Goal: Understand process/instructions: Learn how to perform a task or action

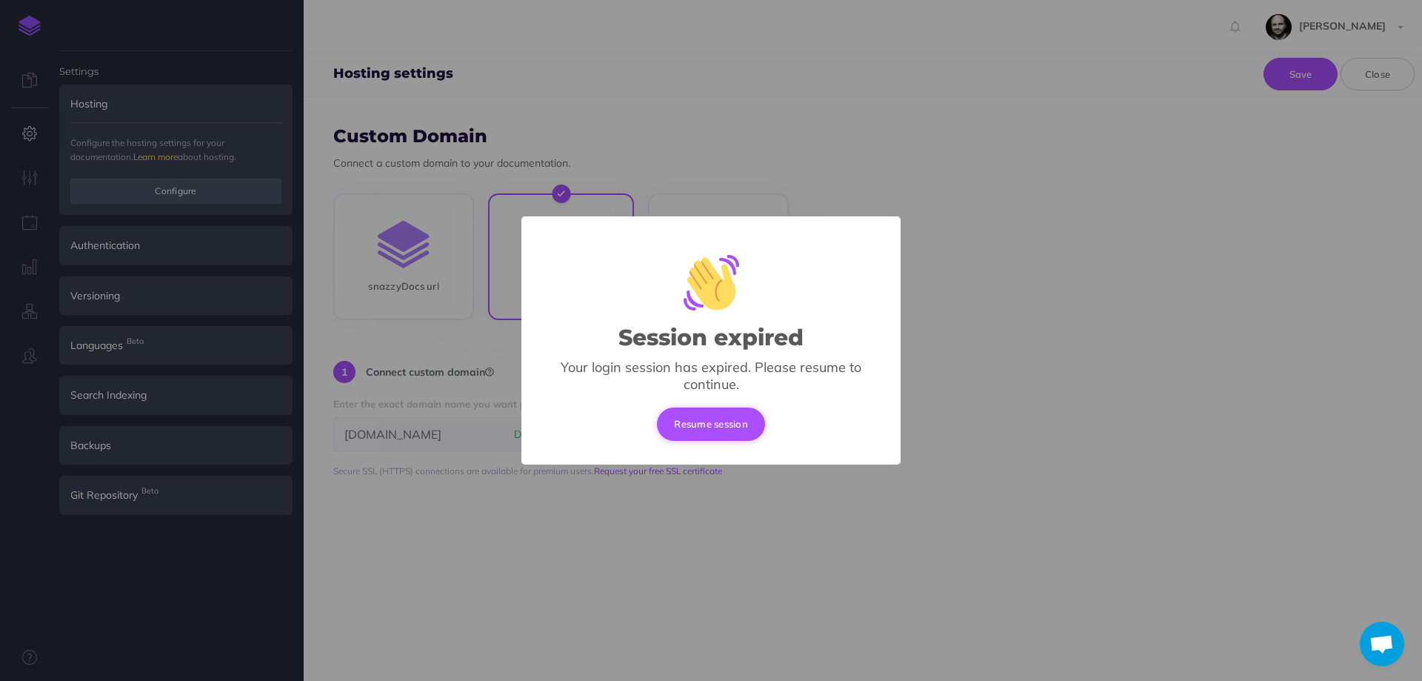
click at [690, 418] on button "Resume session" at bounding box center [711, 423] width 108 height 33
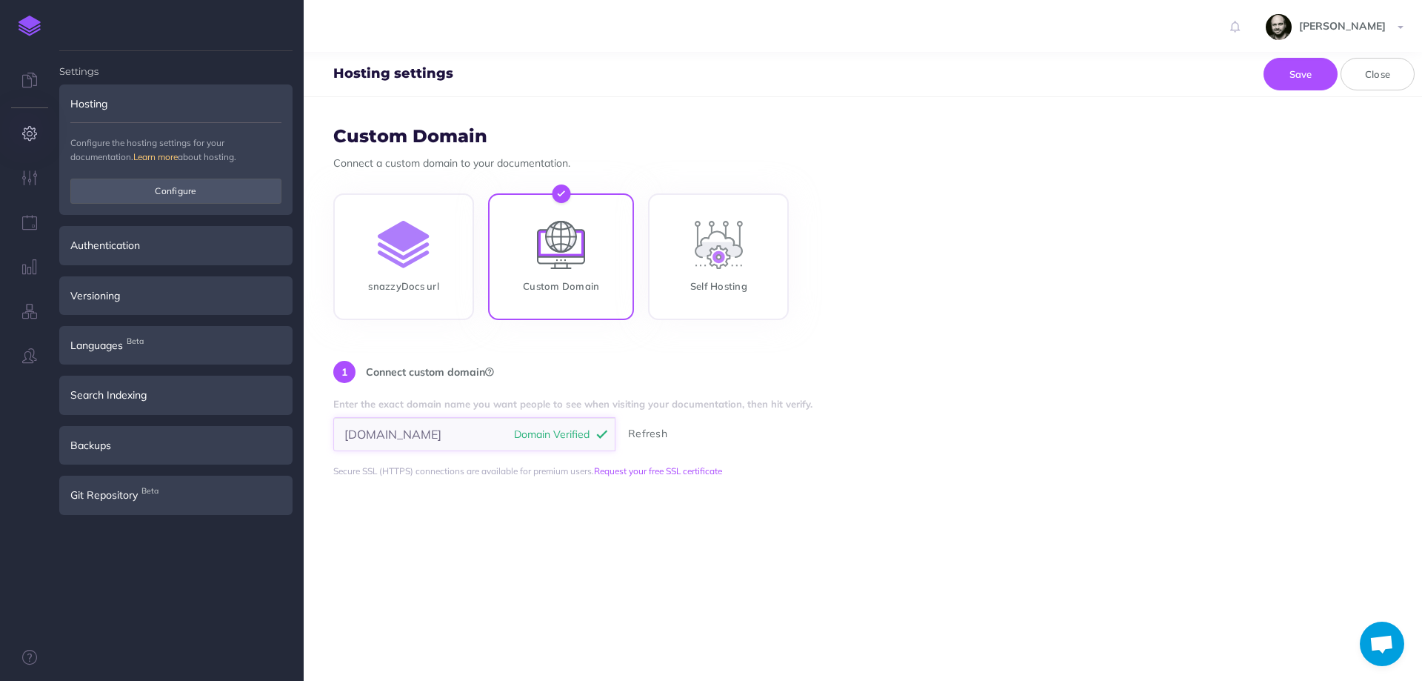
scroll to position [0, 38]
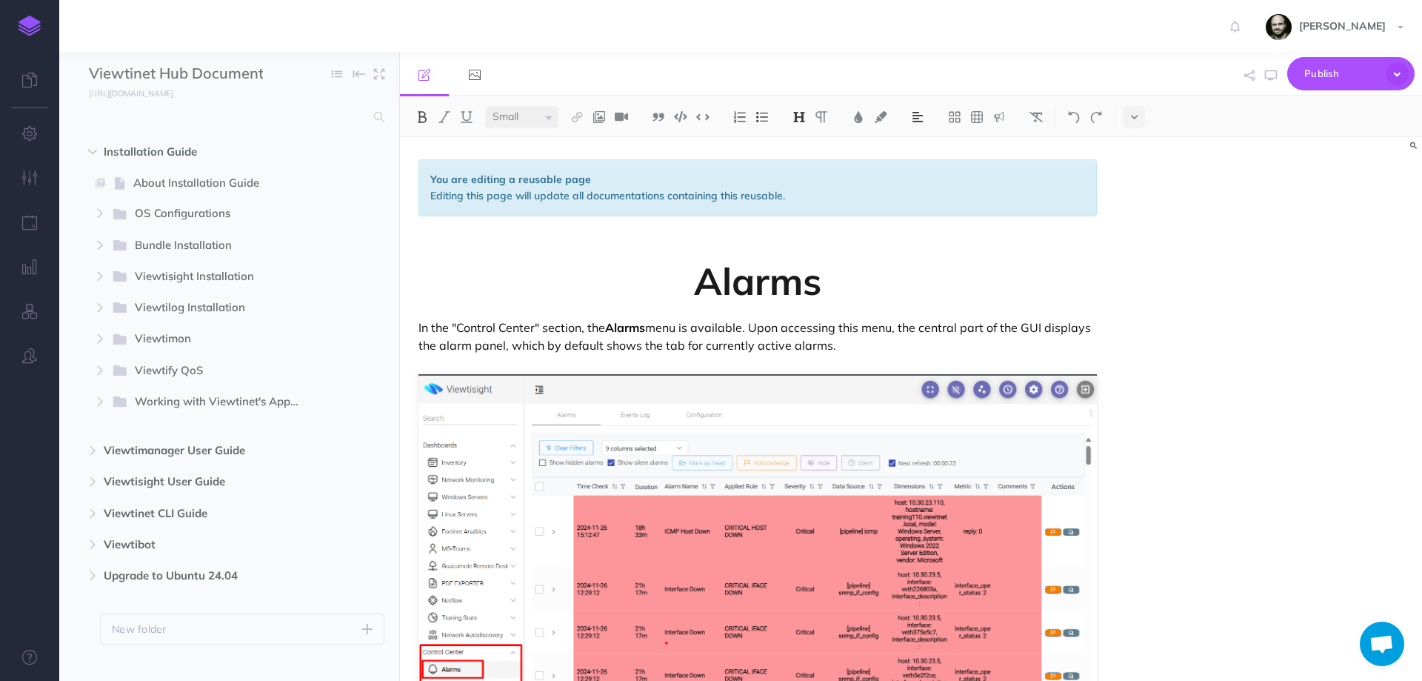
click at [30, 31] on img at bounding box center [30, 26] width 22 height 21
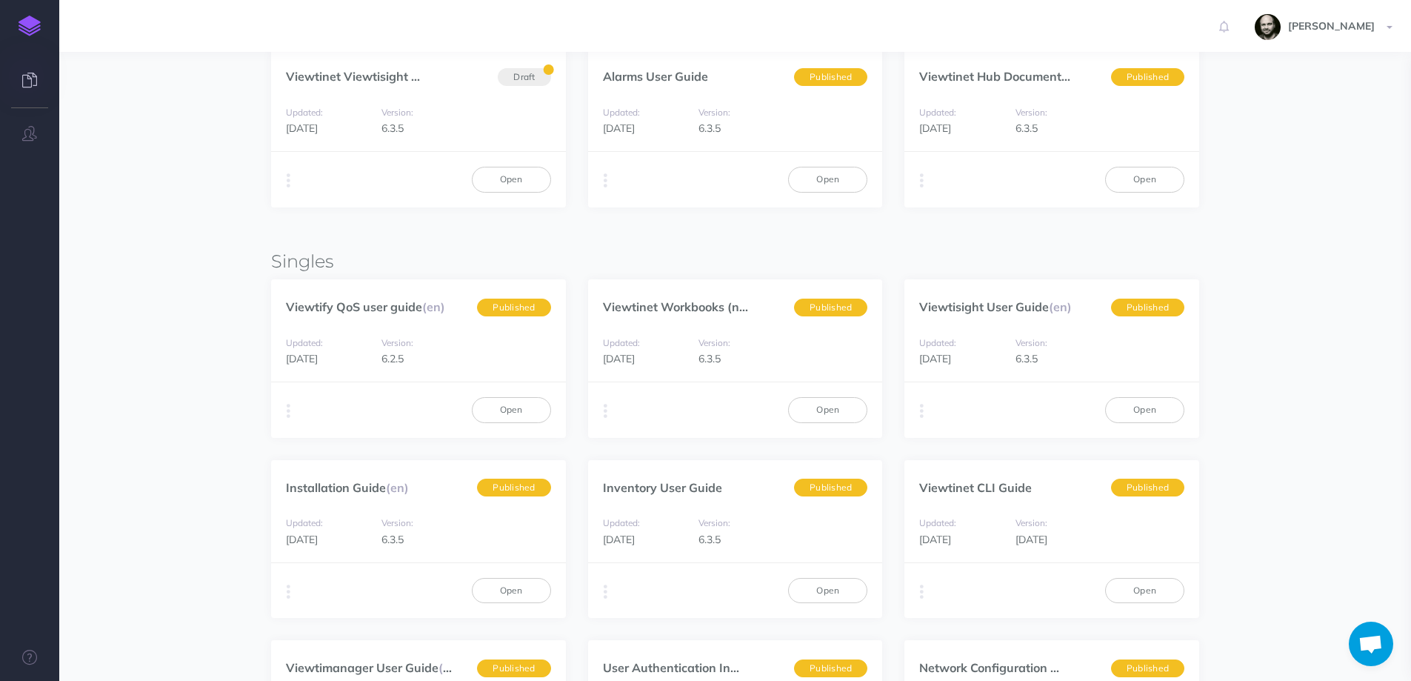
scroll to position [261, 0]
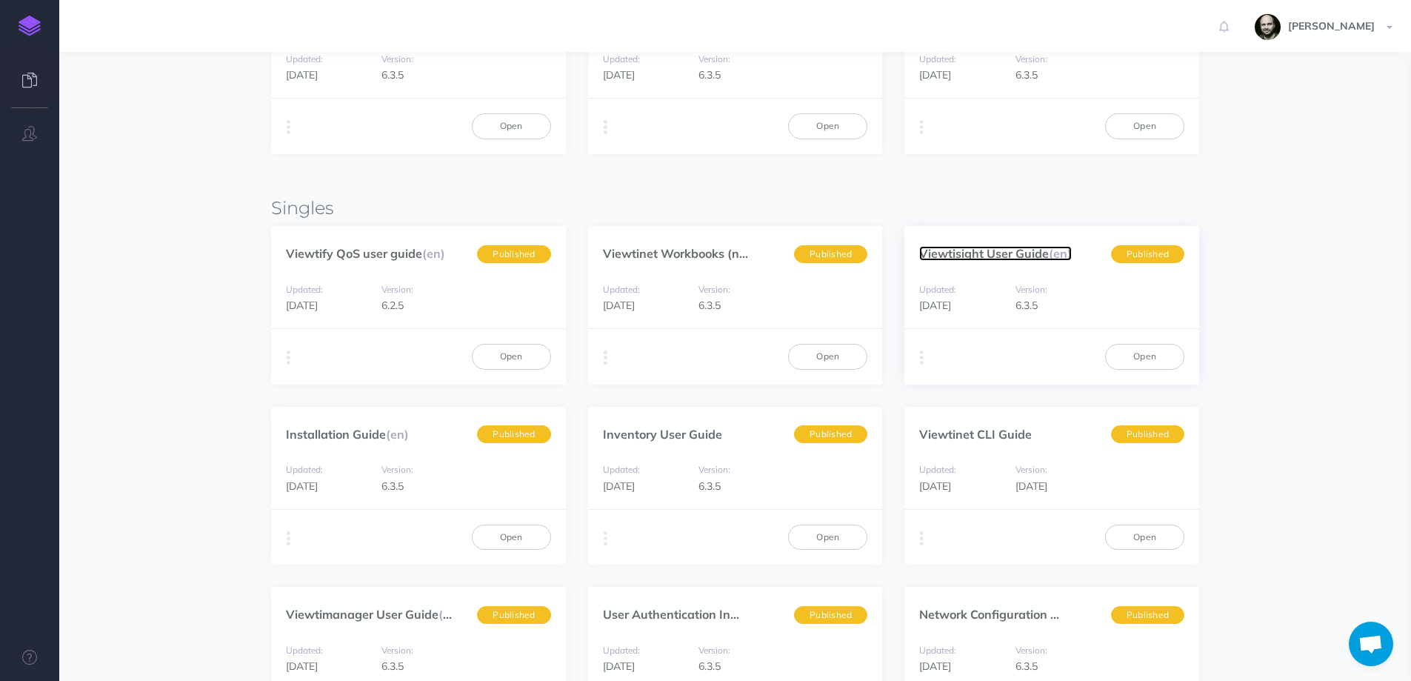
click at [1018, 249] on link "Viewtisight User Guide (en)" at bounding box center [995, 253] width 153 height 15
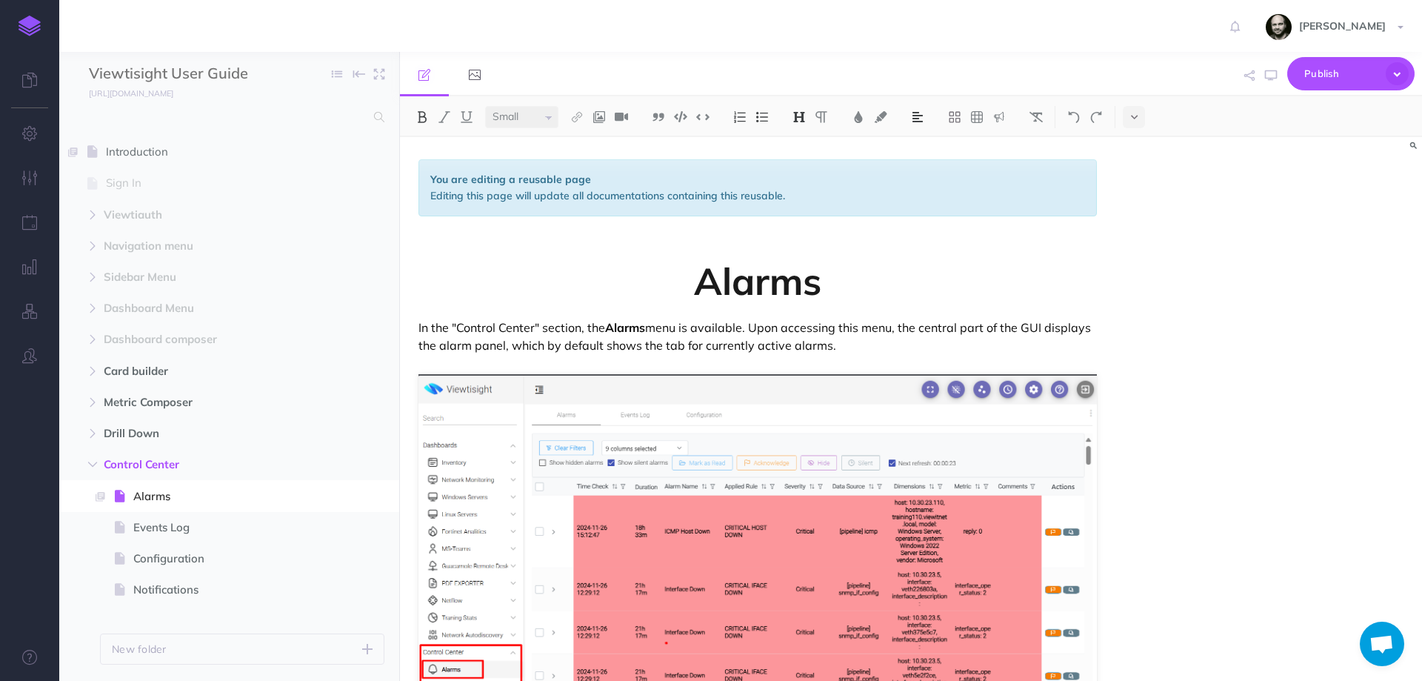
click at [22, 40] on link at bounding box center [29, 26] width 59 height 52
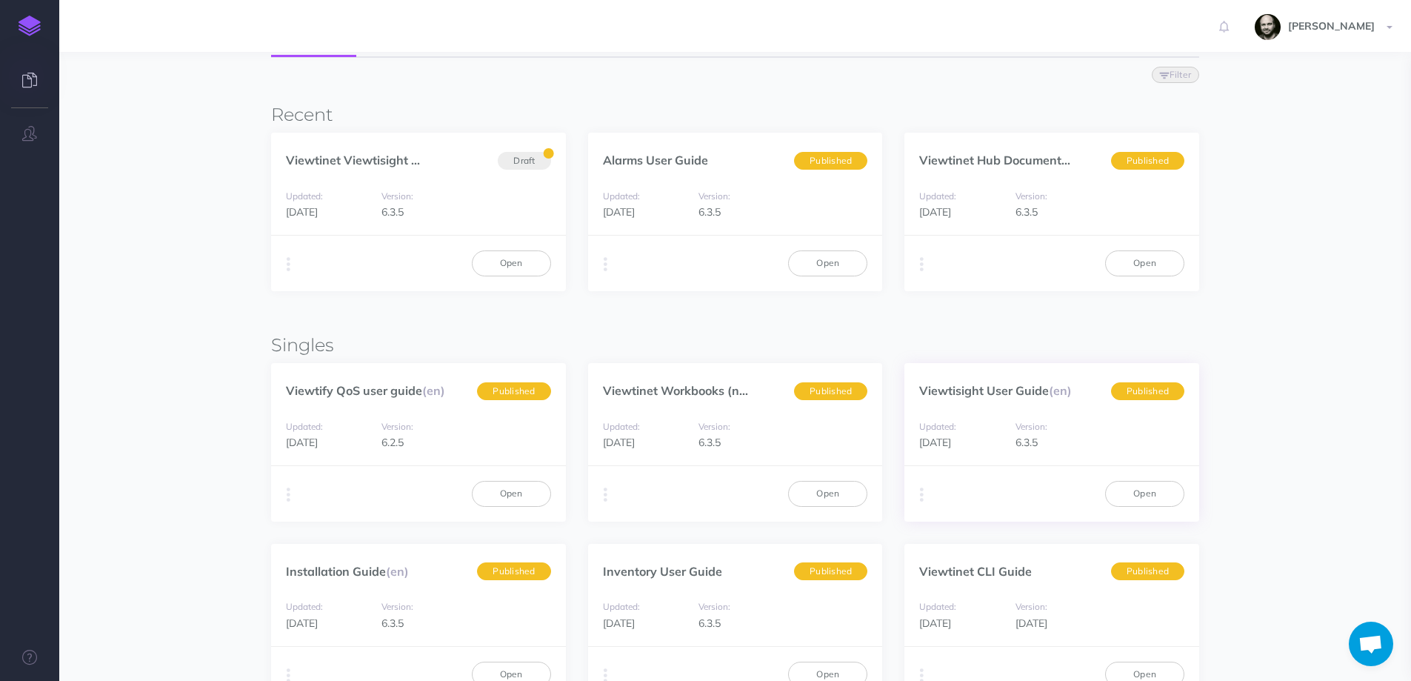
scroll to position [158, 0]
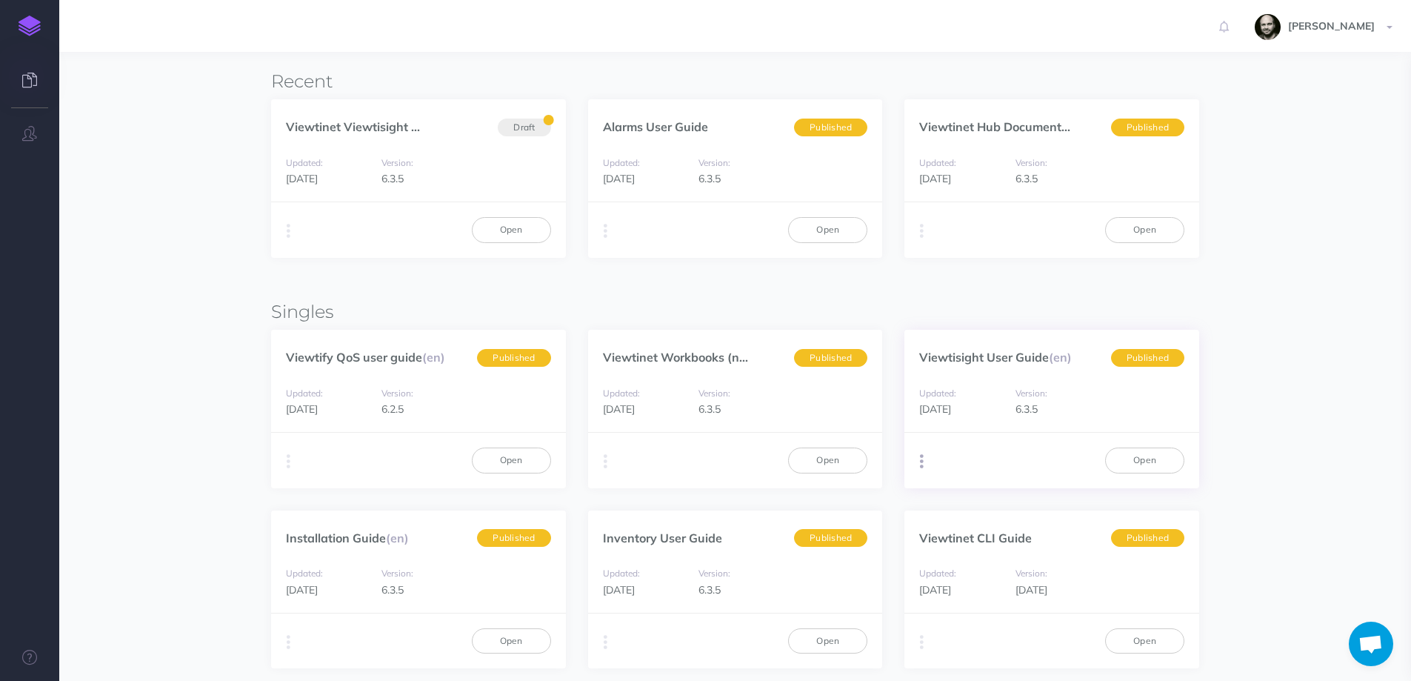
click at [925, 468] on button "button" at bounding box center [922, 461] width 14 height 22
click at [1014, 359] on link "Viewtisight User Guide (en)" at bounding box center [995, 357] width 153 height 15
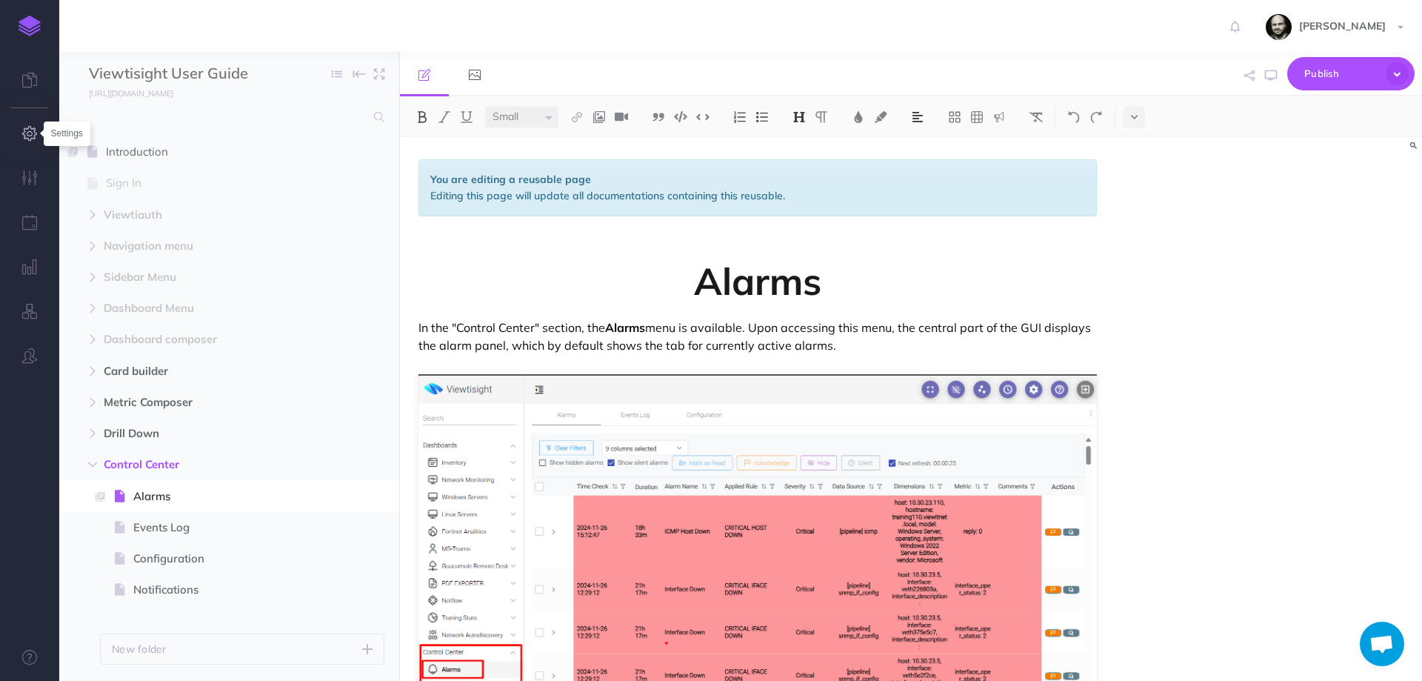
click at [24, 134] on icon "button" at bounding box center [30, 133] width 16 height 15
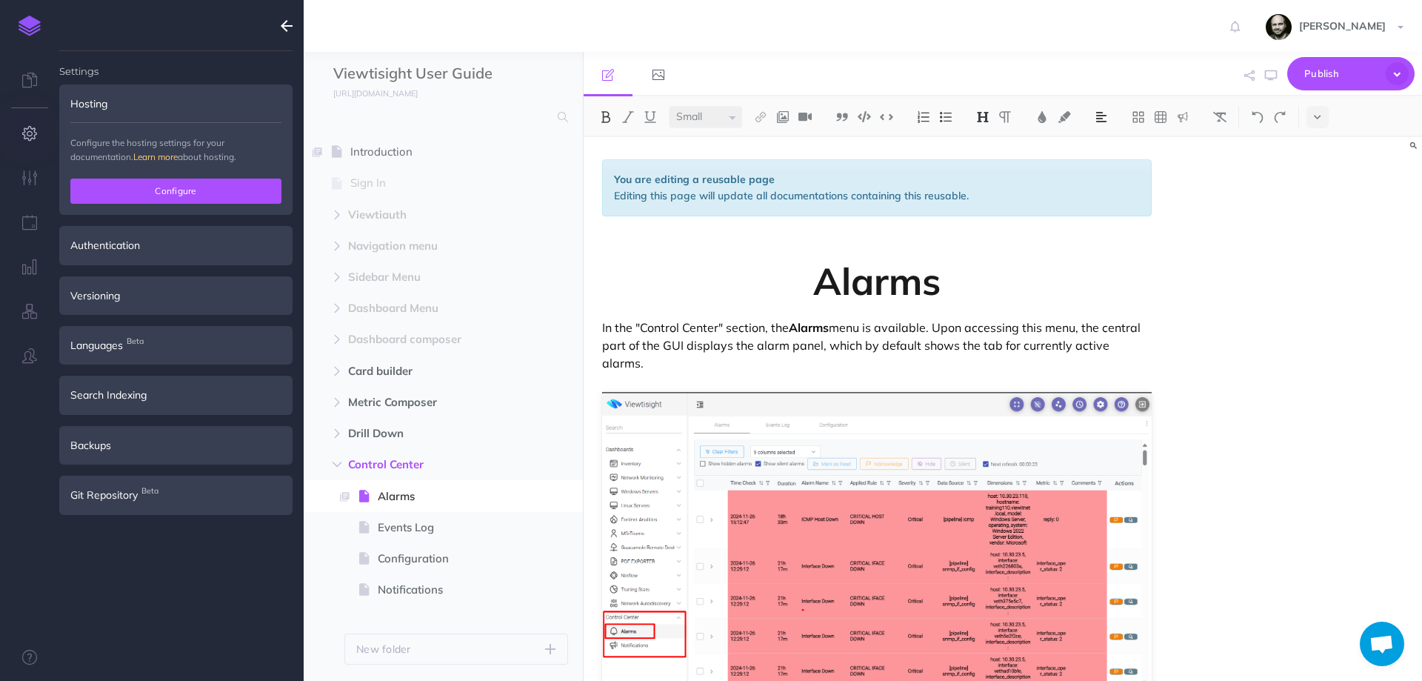
click at [99, 199] on button "Configure" at bounding box center [175, 190] width 211 height 25
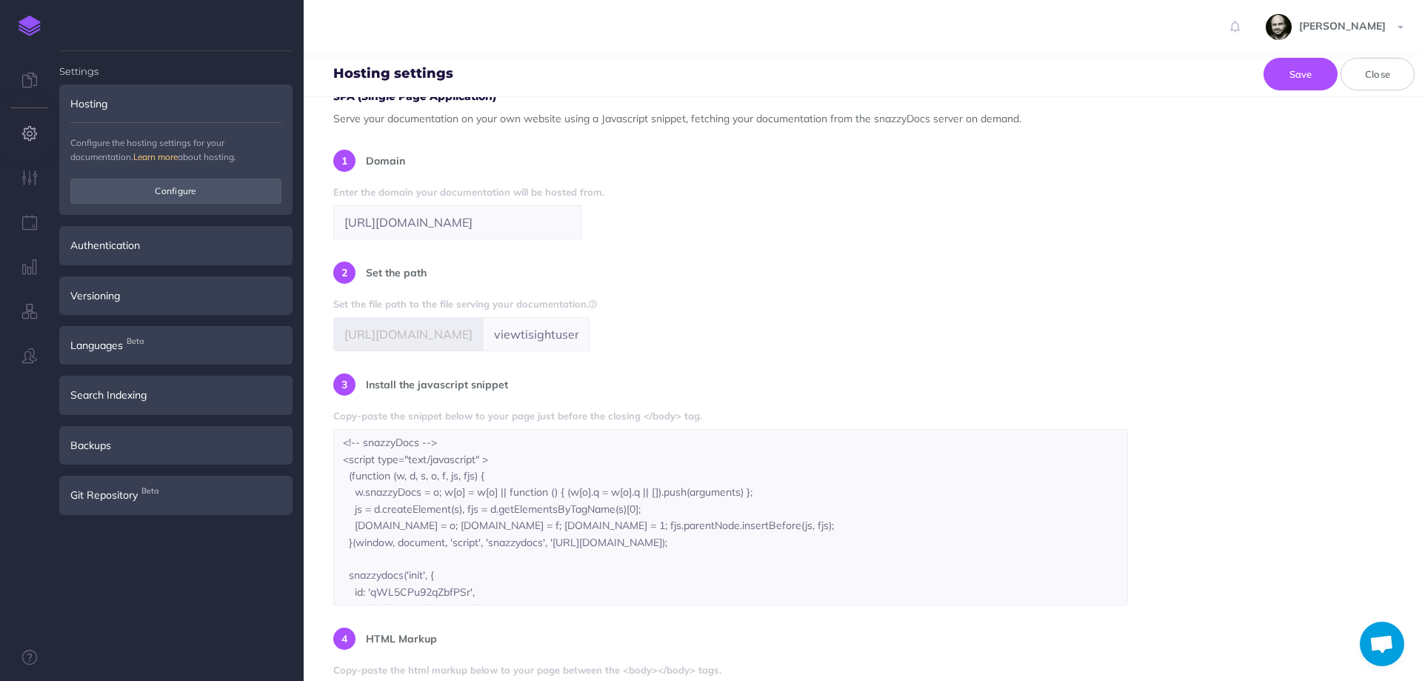
scroll to position [390, 0]
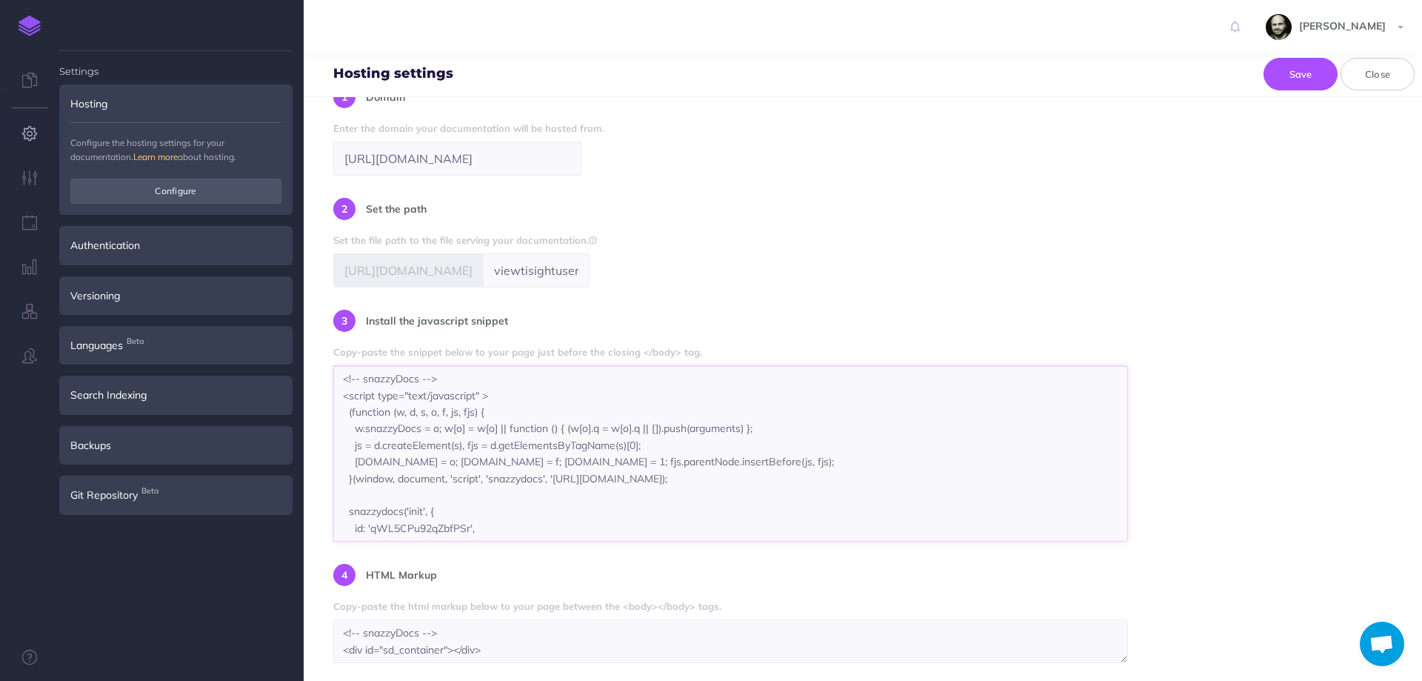
click at [496, 526] on textarea "<!-- snazzyDocs --> <script type="text/javascript" > (function (w, d, s, o, f, …" at bounding box center [730, 453] width 795 height 176
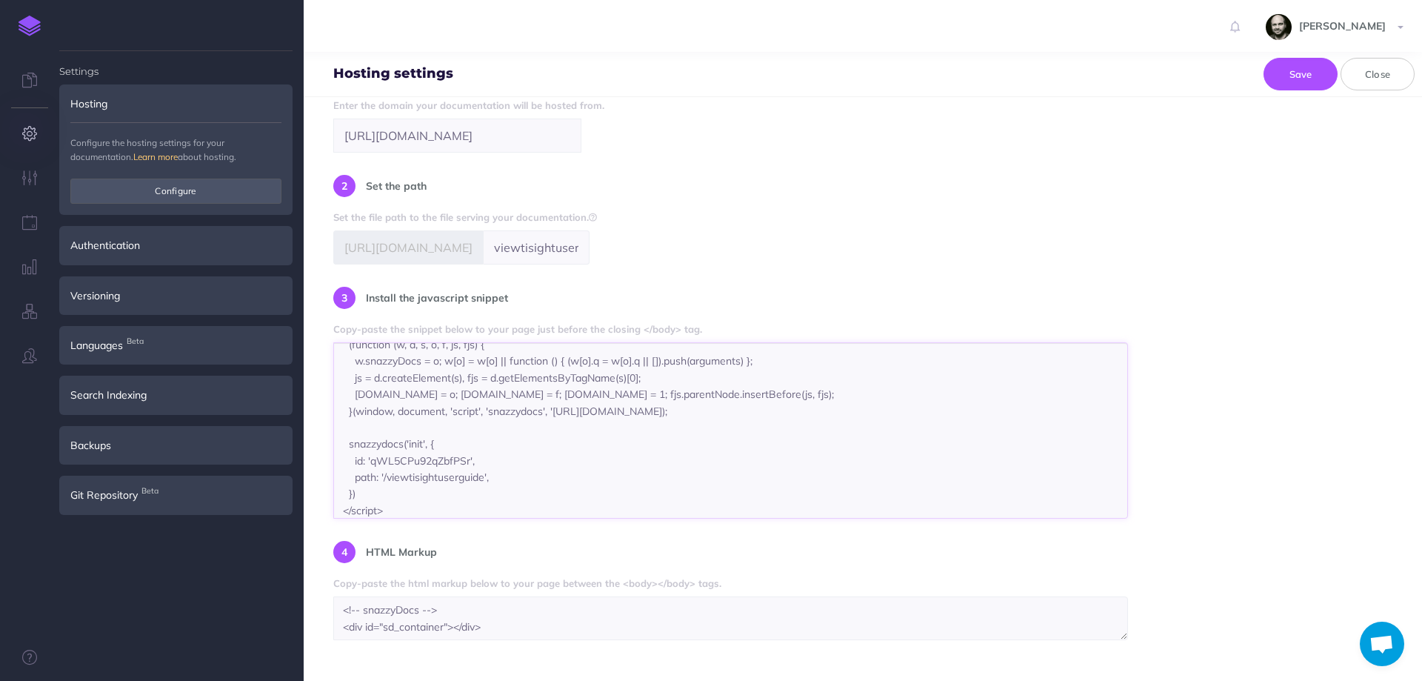
scroll to position [50, 0]
click at [705, 267] on div "SPA (Single Page Application) Serve your documentation on your own website usin…" at bounding box center [862, 321] width 1059 height 635
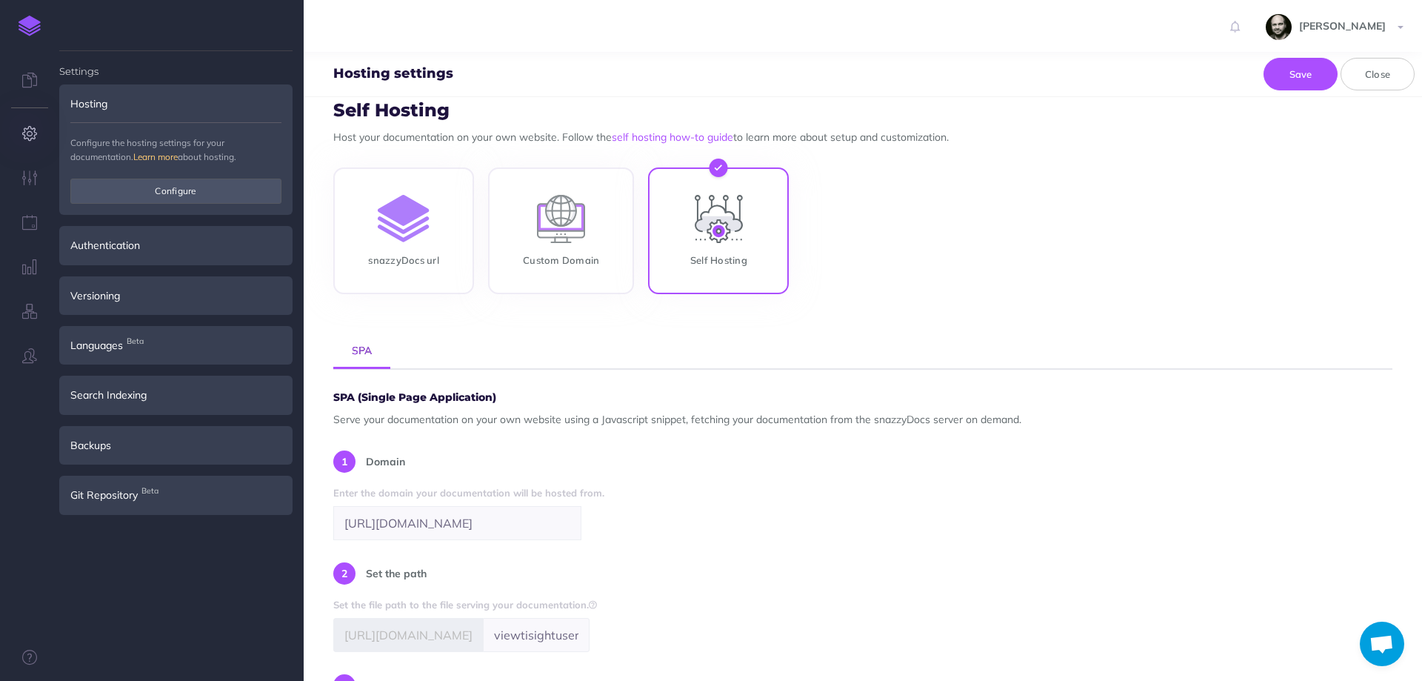
scroll to position [0, 0]
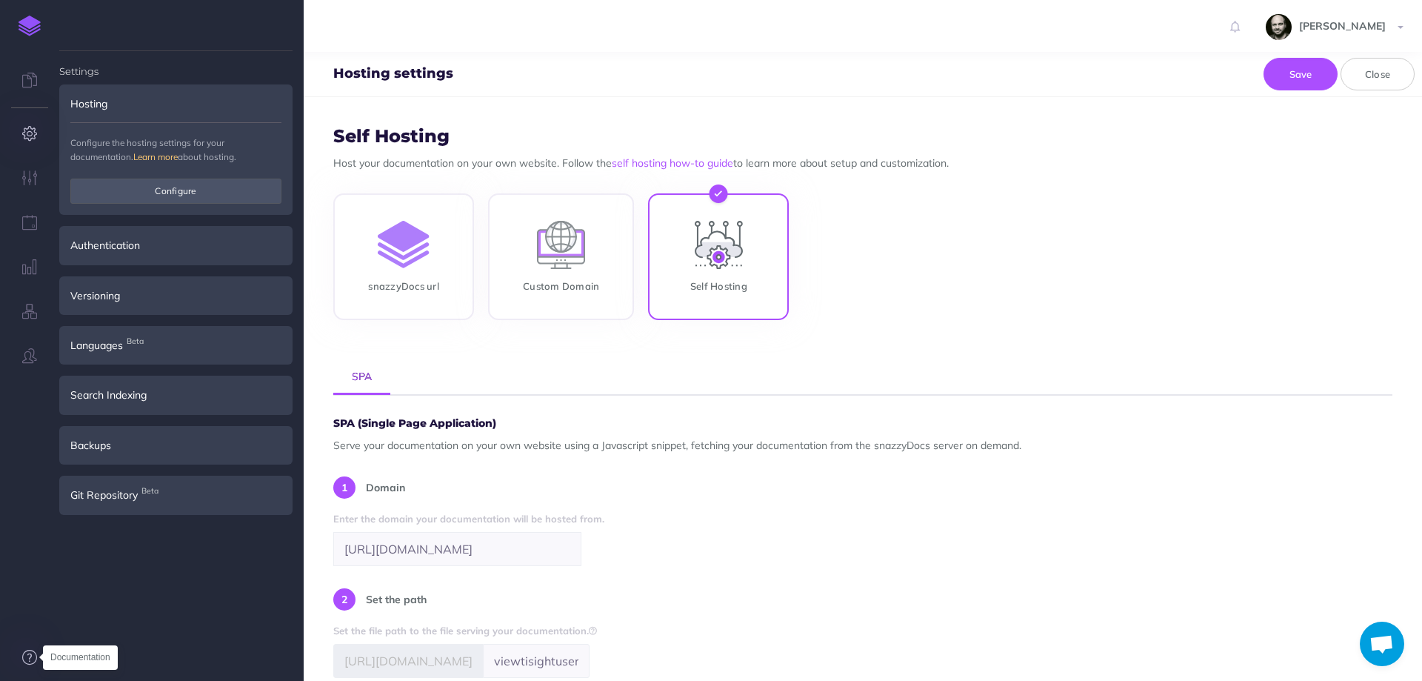
click at [28, 656] on icon at bounding box center [29, 657] width 15 height 15
